Goal: Check status: Check status

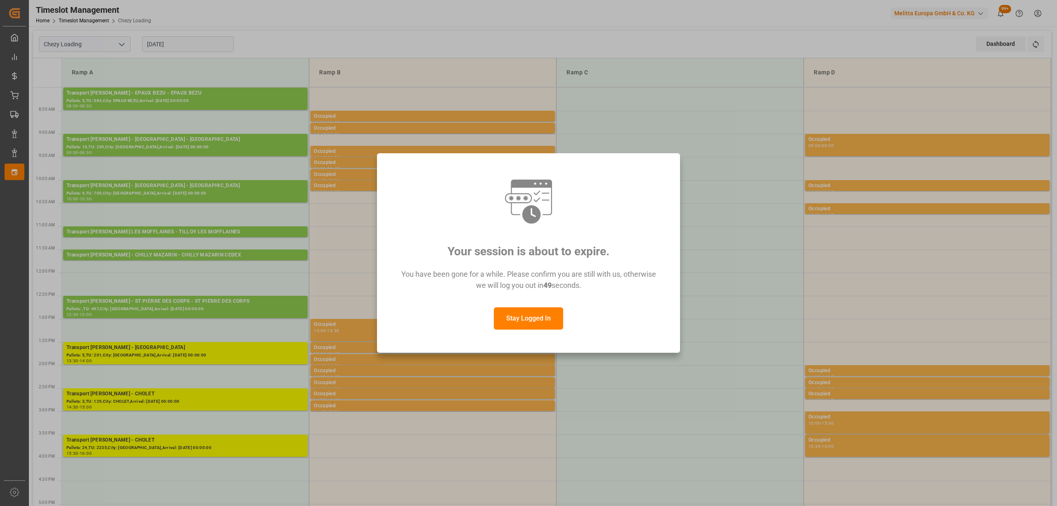
click at [540, 318] on button "Stay Logged In" at bounding box center [528, 318] width 69 height 22
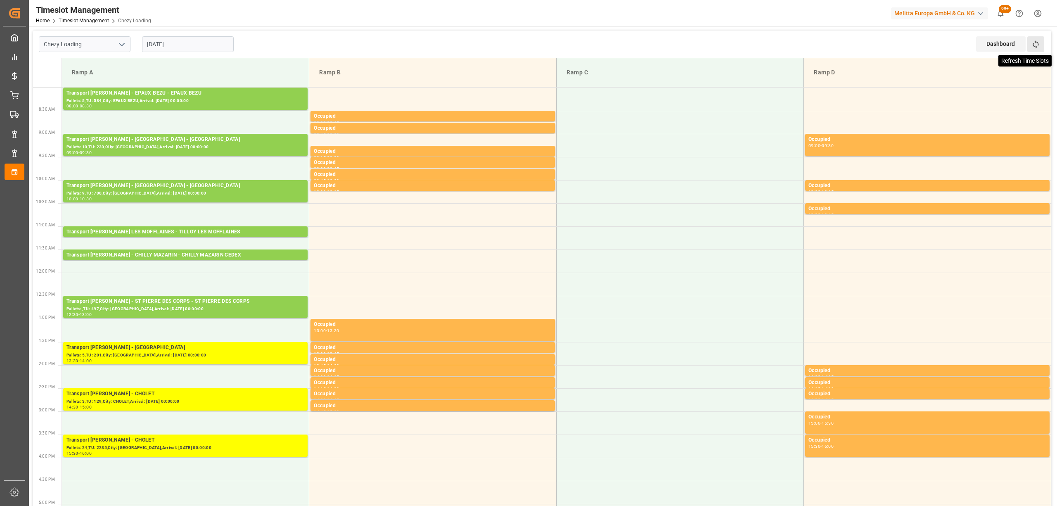
click at [1038, 47] on icon at bounding box center [1035, 44] width 9 height 9
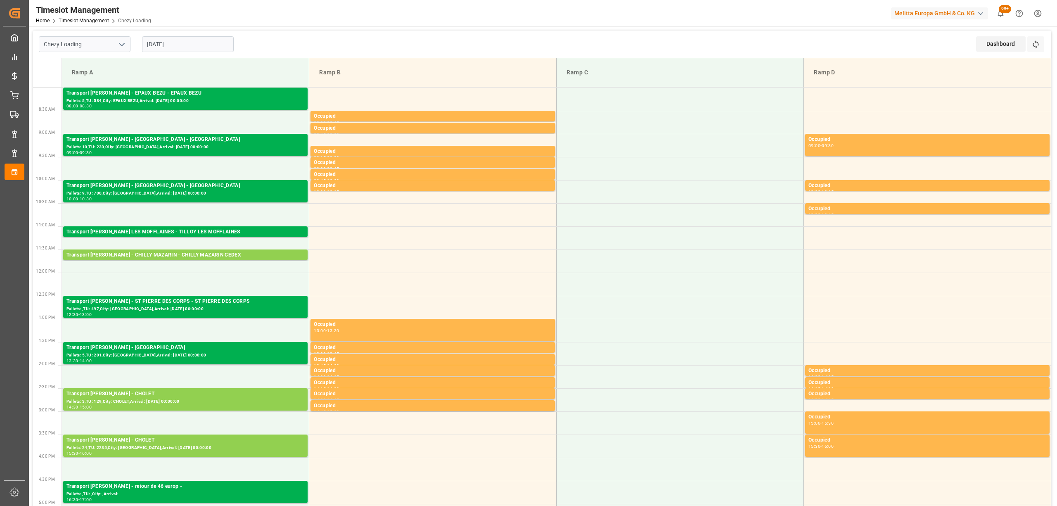
click at [1044, 47] on div "Refresh Time Slots" at bounding box center [1036, 46] width 19 height 21
